Goal: Transaction & Acquisition: Purchase product/service

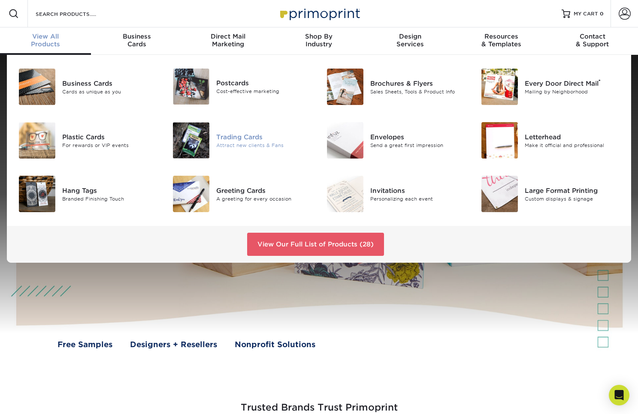
click at [190, 139] on img at bounding box center [191, 140] width 36 height 36
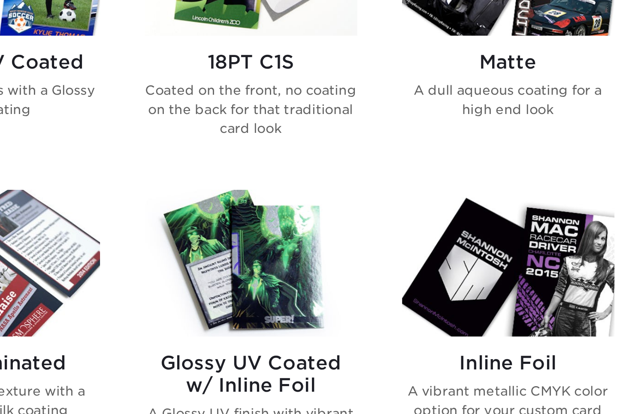
scroll to position [341, 0]
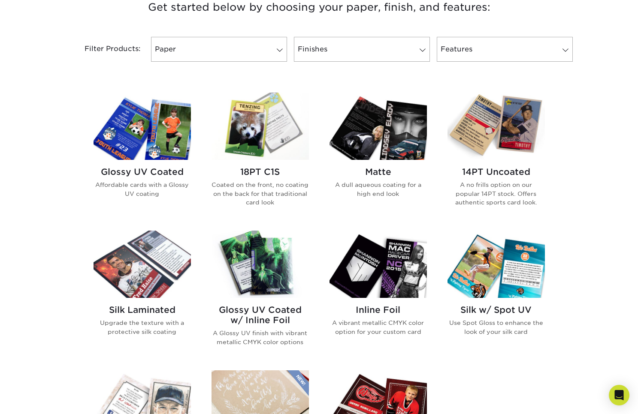
click at [260, 262] on img at bounding box center [259, 264] width 97 height 67
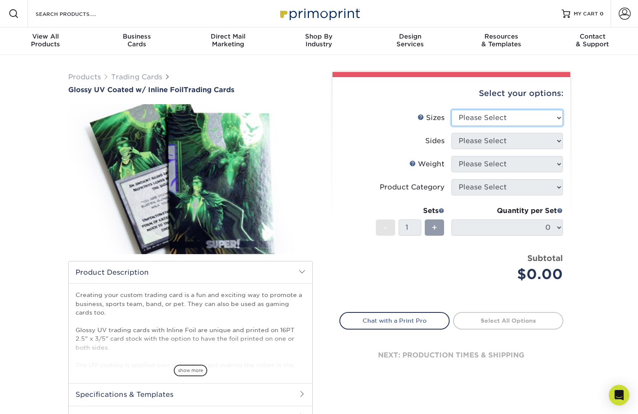
select select "2.50x3.50"
select select "e9e9dfb3-fba1-4d60-972c-fd9ca5904d33"
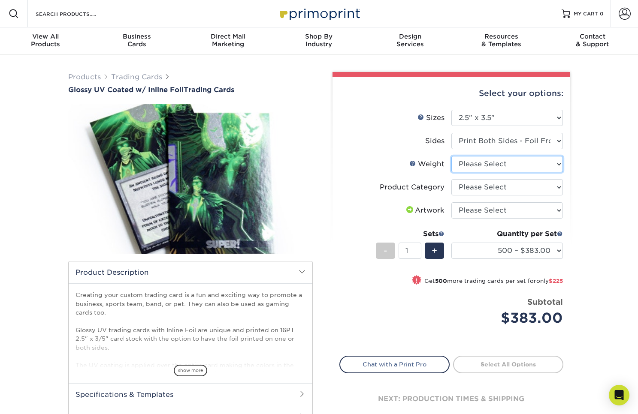
select select "16PT"
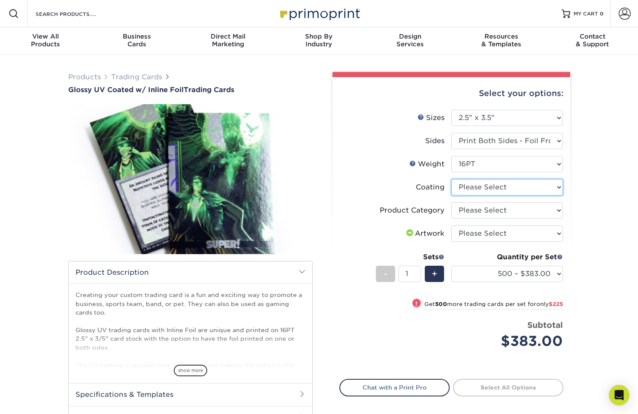
select select "ae367451-b2b8-45df-a344-0f05b6a12993"
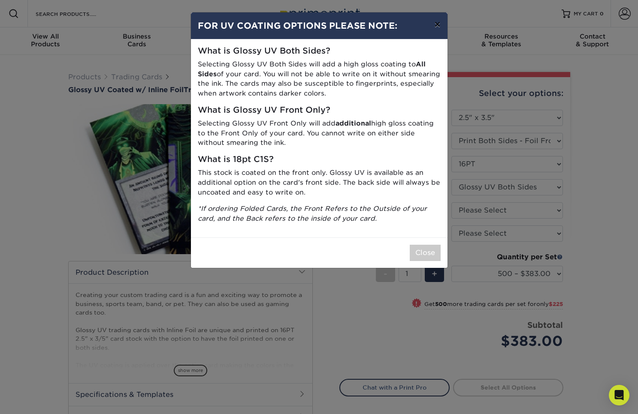
click at [432, 24] on button "×" at bounding box center [437, 24] width 20 height 24
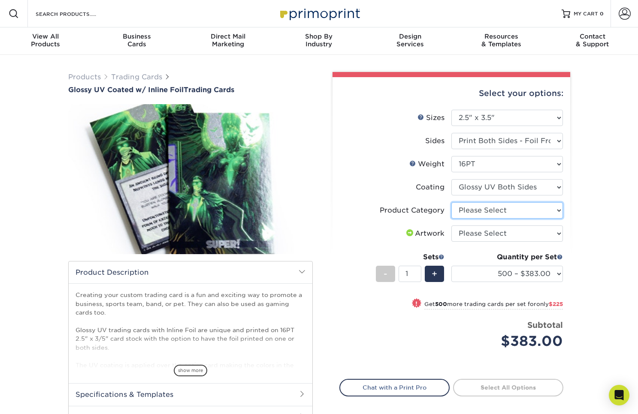
select select "c2f9bce9-36c2-409d-b101-c29d9d031e18"
select select "upload"
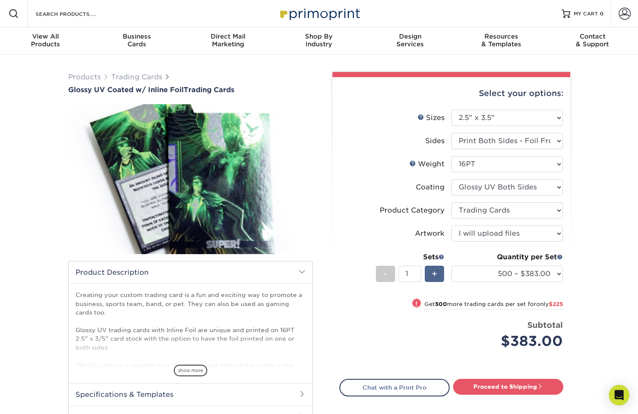
click at [433, 276] on span "+" at bounding box center [435, 274] width 6 height 13
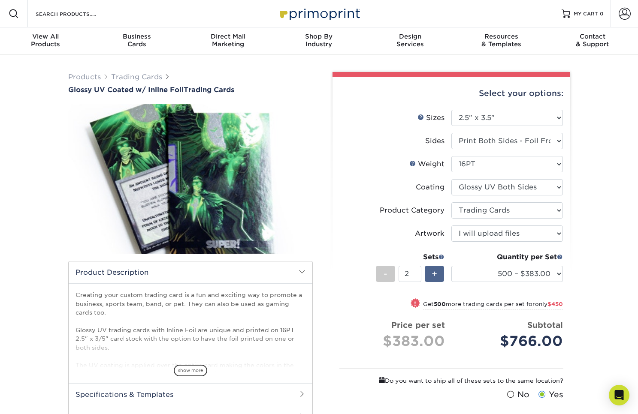
click at [433, 276] on span "+" at bounding box center [435, 274] width 6 height 13
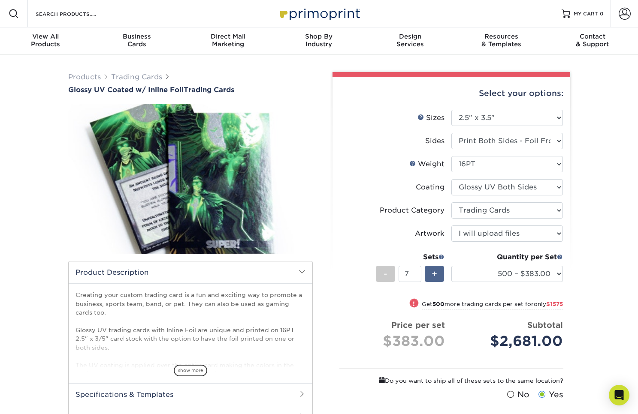
click at [433, 276] on span "+" at bounding box center [435, 274] width 6 height 13
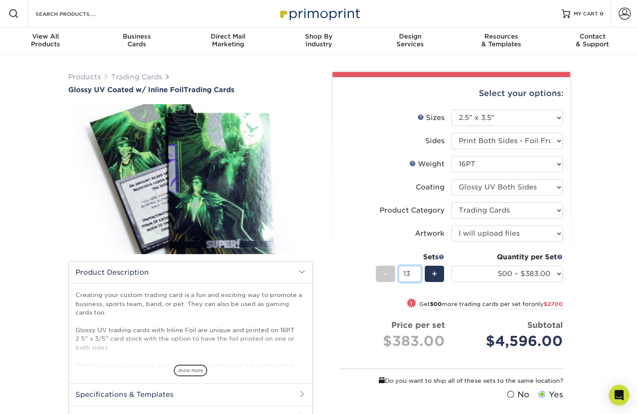
click at [418, 273] on input "13" at bounding box center [409, 274] width 23 height 16
click at [418, 273] on input "14" at bounding box center [409, 274] width 23 height 16
click at [418, 273] on input "15" at bounding box center [409, 274] width 23 height 16
click at [418, 273] on input "16" at bounding box center [409, 274] width 23 height 16
click at [418, 273] on input "17" at bounding box center [409, 274] width 23 height 16
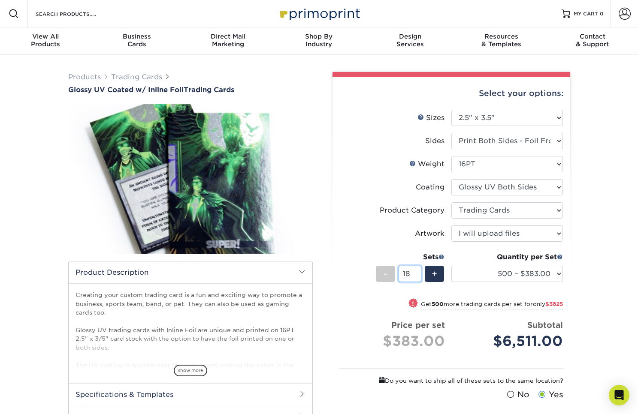
click at [418, 273] on input "18" at bounding box center [409, 274] width 23 height 16
click at [418, 273] on input "19" at bounding box center [409, 274] width 23 height 16
click at [418, 273] on input "20" at bounding box center [409, 274] width 23 height 16
click at [418, 273] on input "21" at bounding box center [409, 274] width 23 height 16
click at [418, 273] on input "22" at bounding box center [409, 274] width 23 height 16
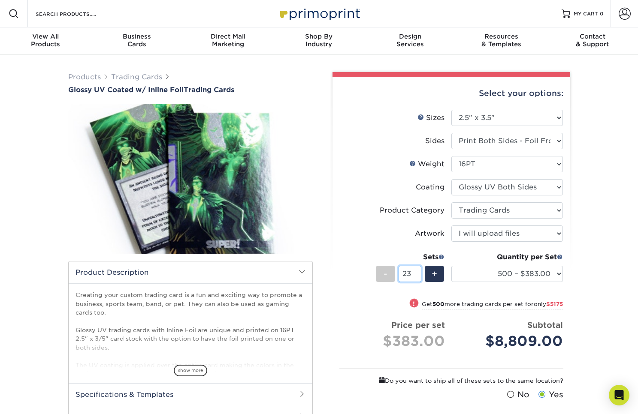
click at [418, 273] on input "23" at bounding box center [409, 274] width 23 height 16
type input "24"
click at [418, 273] on input "24" at bounding box center [409, 274] width 23 height 16
click at [410, 303] on span at bounding box center [411, 303] width 12 height 12
select select "1000 – $608.00"
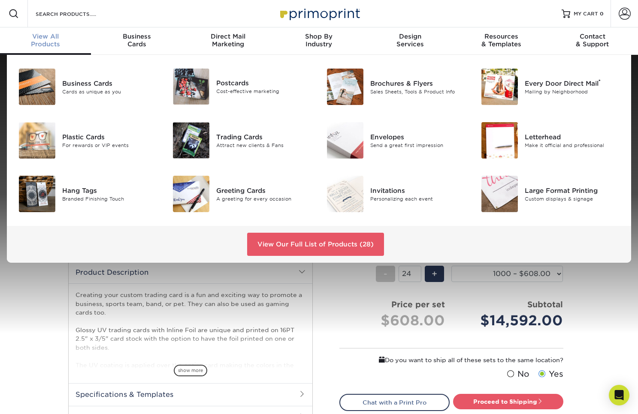
scroll to position [18, 0]
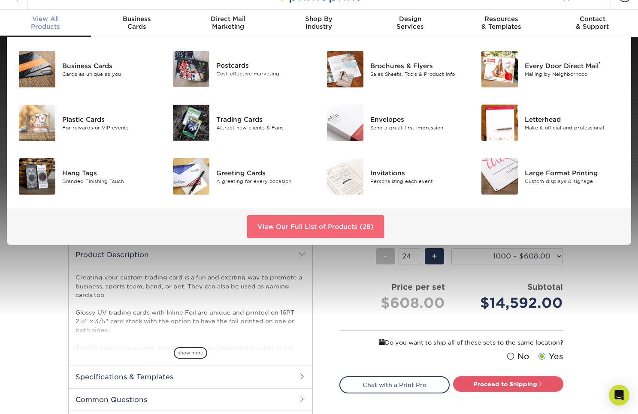
click at [322, 227] on link "View Our Full List of Products (28)" at bounding box center [315, 226] width 137 height 23
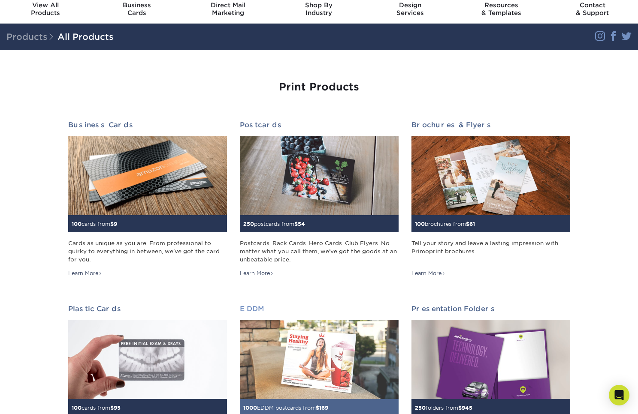
scroll to position [30, 0]
